Goal: Information Seeking & Learning: Learn about a topic

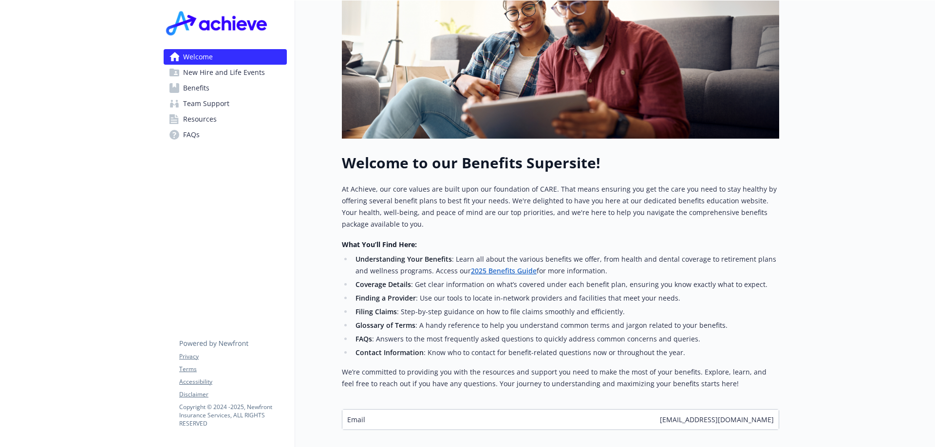
scroll to position [243, 0]
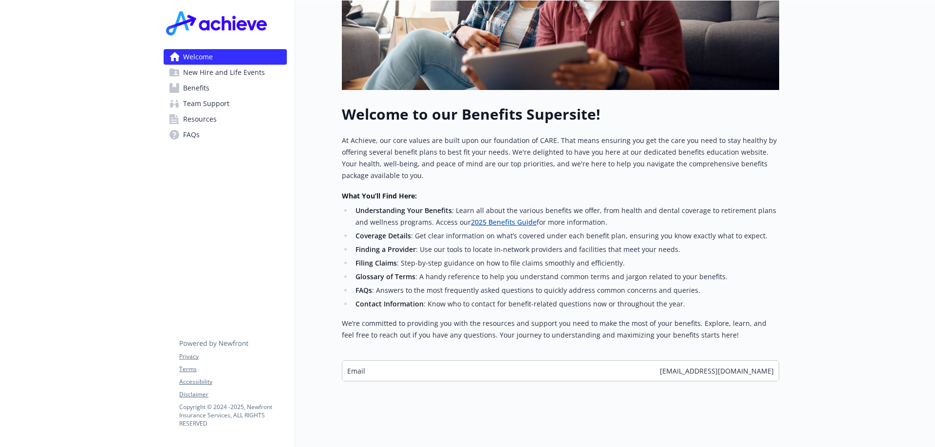
click at [498, 272] on li "Glossary of Terms : A handy reference to help you understand common terms and j…" at bounding box center [565, 277] width 426 height 12
click at [525, 272] on li "Glossary of Terms : A handy reference to help you understand common terms and j…" at bounding box center [565, 277] width 426 height 12
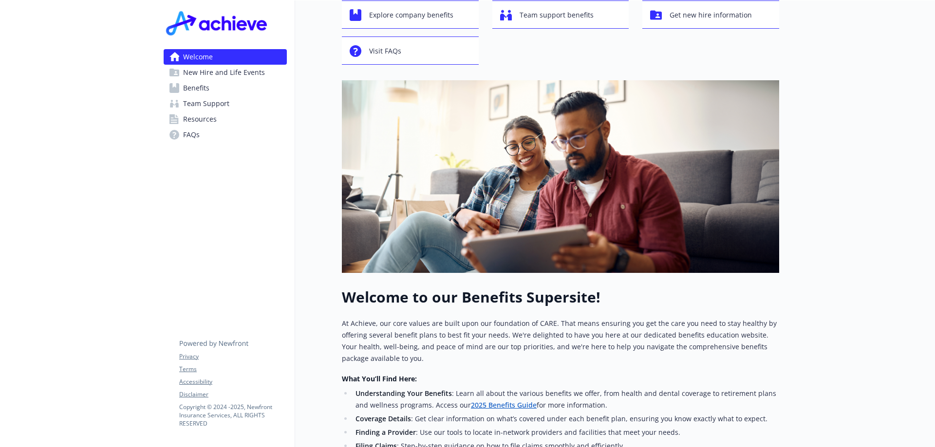
scroll to position [0, 0]
